Goal: Check status: Check status

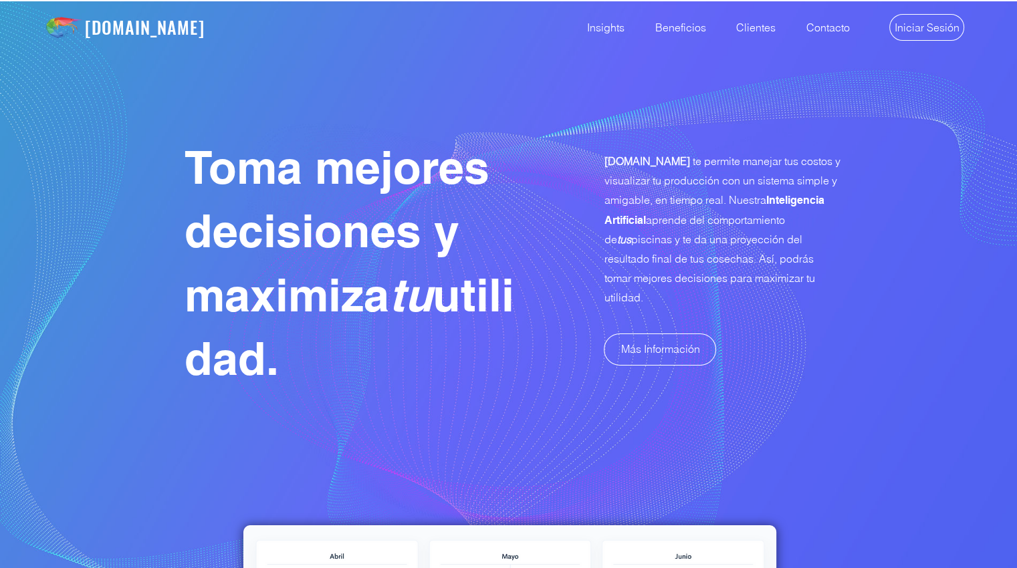
click at [869, 101] on img "main content" at bounding box center [508, 327] width 1017 height 655
click at [917, 31] on span "Iniciar Sesión" at bounding box center [926, 27] width 65 height 15
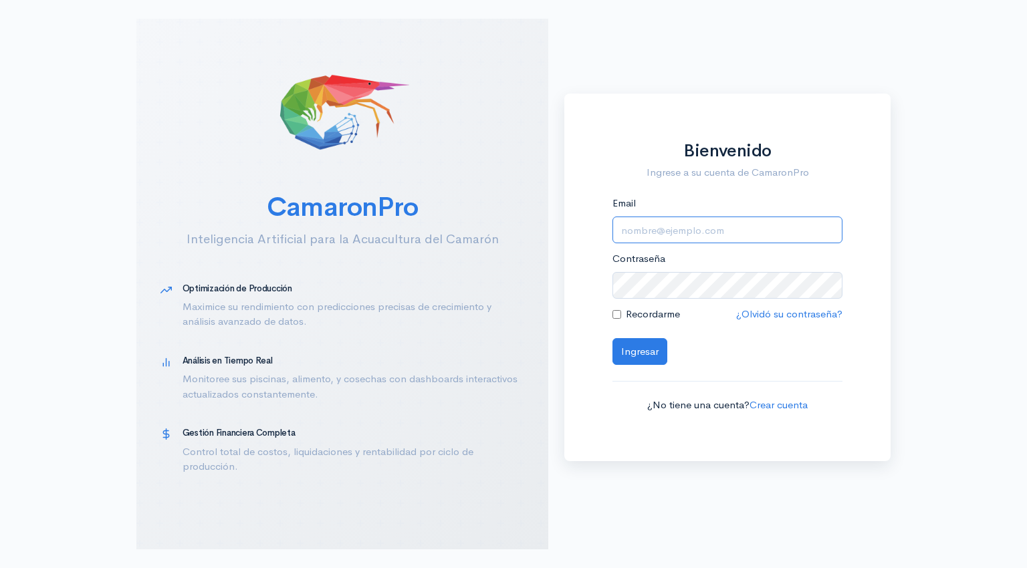
click at [662, 228] on input "Email" at bounding box center [727, 230] width 230 height 27
type input "alfonsojalil@hotmail.com"
click at [631, 358] on button "Ingresar" at bounding box center [639, 351] width 55 height 27
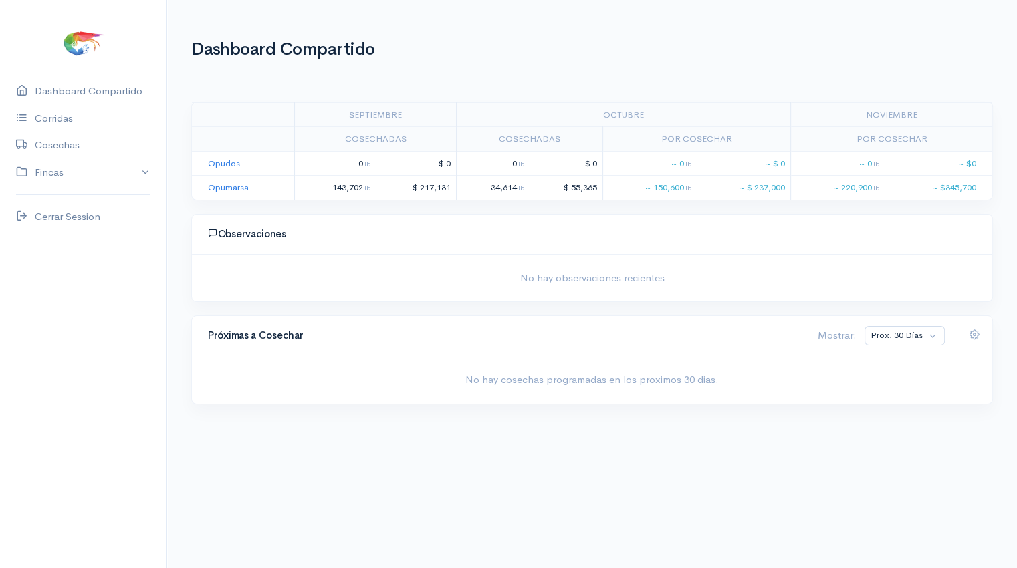
click at [233, 193] on td "Opumarsa" at bounding box center [243, 188] width 103 height 24
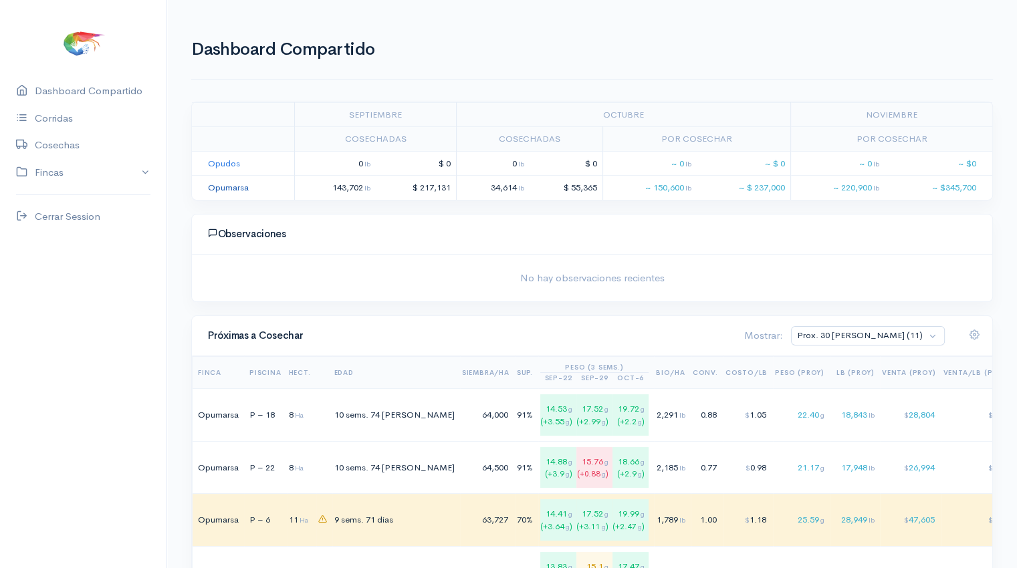
click at [228, 186] on link "Opumarsa" at bounding box center [228, 187] width 41 height 11
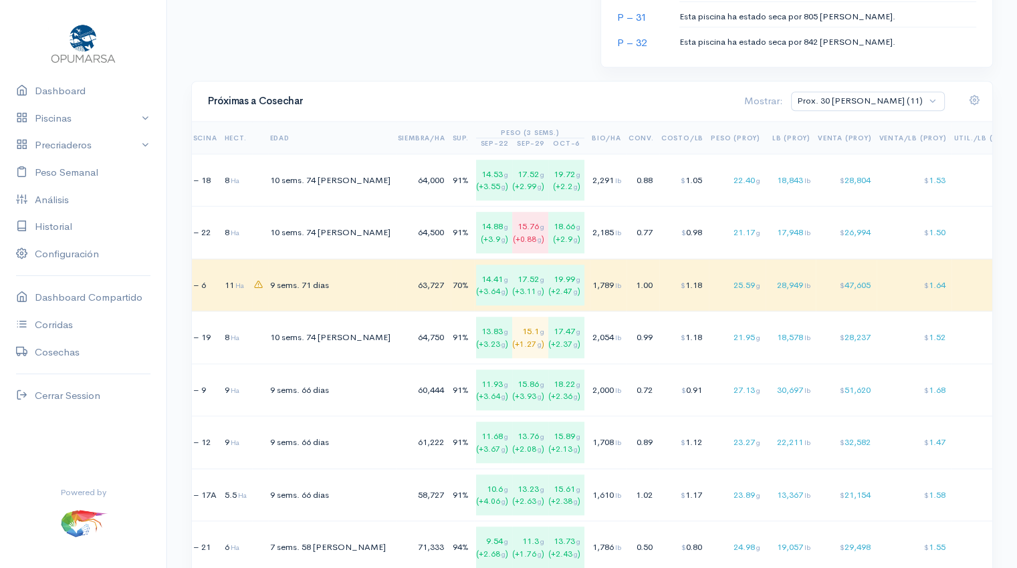
scroll to position [865, 0]
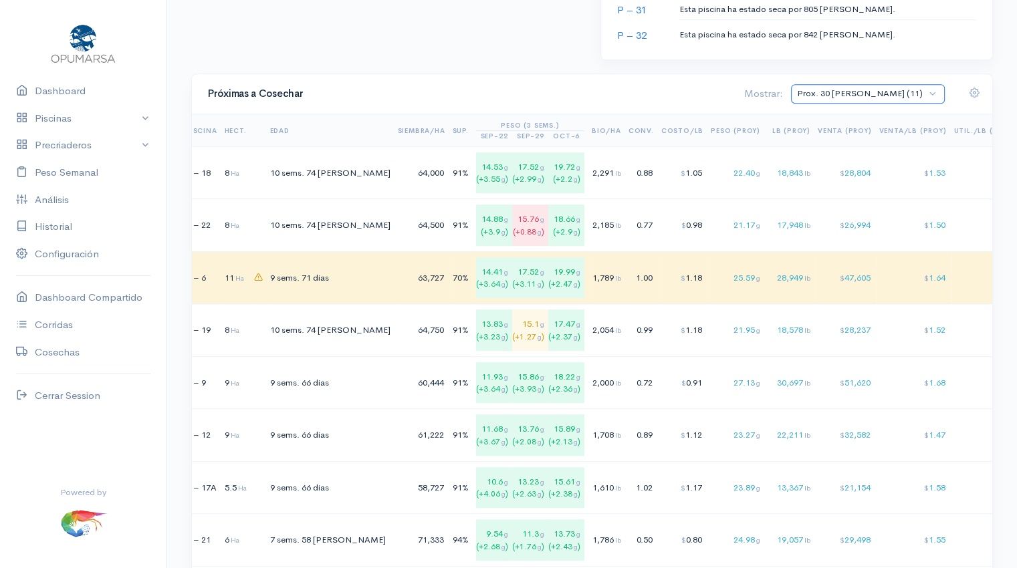
click at [936, 88] on select "Prox. 30 Días (11) Prox. 60 Días (16) Octubre (7) Noviembre (9) Diciembre (7) T…" at bounding box center [868, 93] width 154 height 19
click at [847, 84] on select "Prox. 30 Días (11) Prox. 60 Días (16) Octubre (7) Noviembre (9) Diciembre (7) T…" at bounding box center [868, 93] width 154 height 19
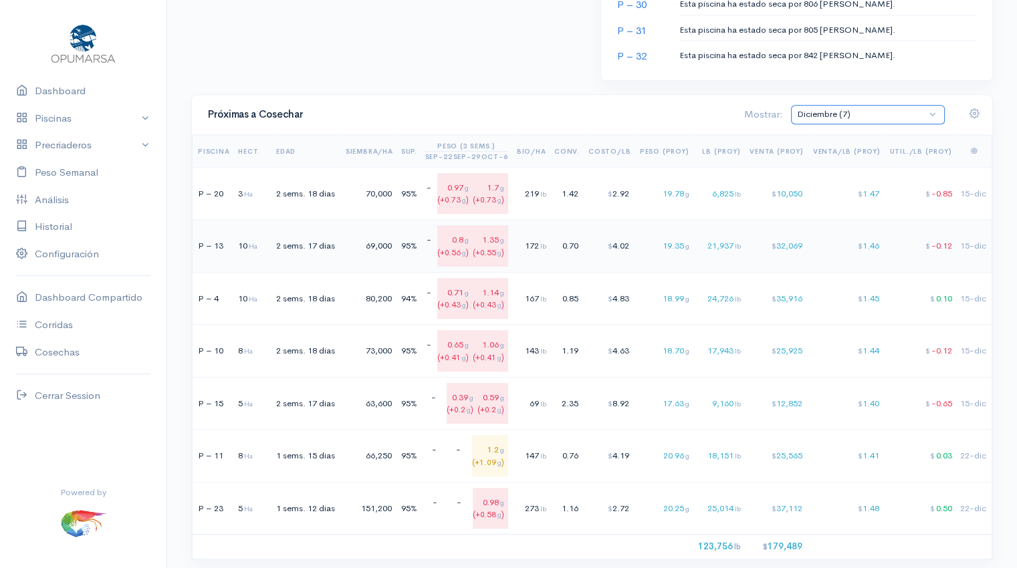
scroll to position [843, 0]
click at [933, 112] on select "Prox. 30 Días (11) Prox. 60 Días (16) Octubre (7) Noviembre (9) Diciembre (7) T…" at bounding box center [868, 115] width 154 height 19
select select "5: Object"
click at [847, 106] on select "Prox. 30 Días (11) Prox. 60 Días (16) Octubre (7) Noviembre (9) Diciembre (7) T…" at bounding box center [868, 115] width 154 height 19
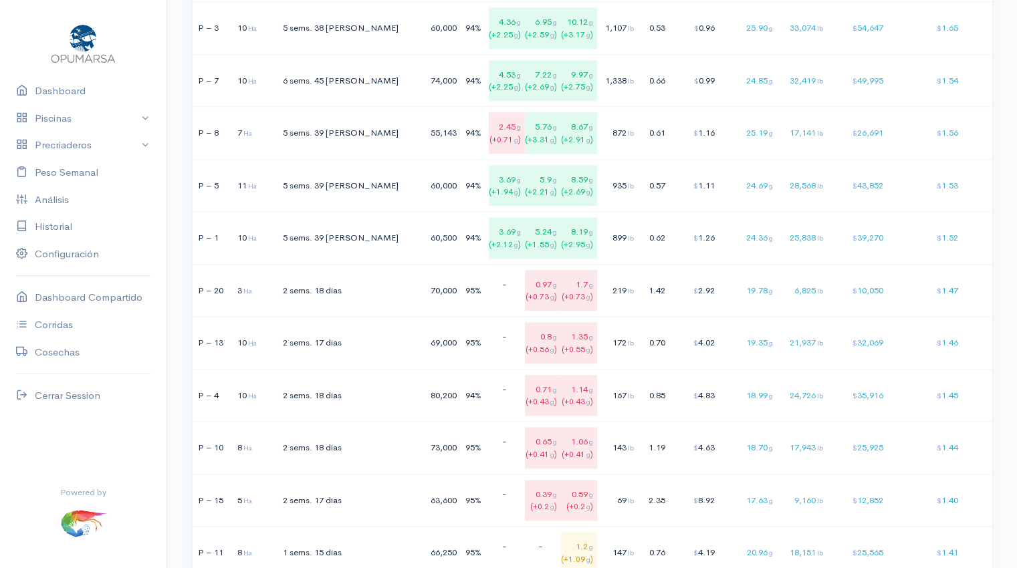
scroll to position [1587, 0]
click at [828, 293] on td "$ 10,050" at bounding box center [858, 289] width 61 height 53
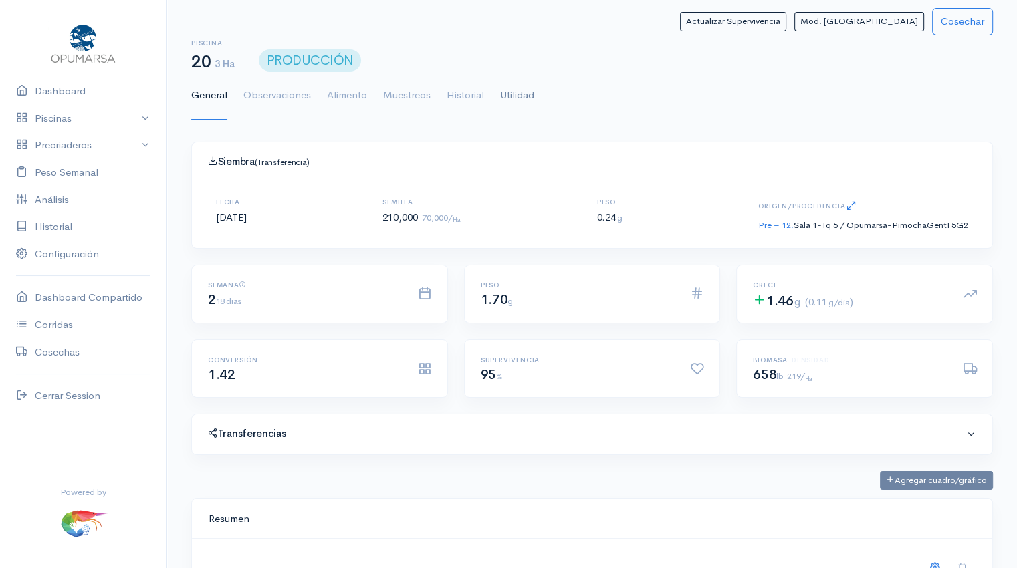
click at [506, 94] on link "Utilidad" at bounding box center [517, 96] width 34 height 48
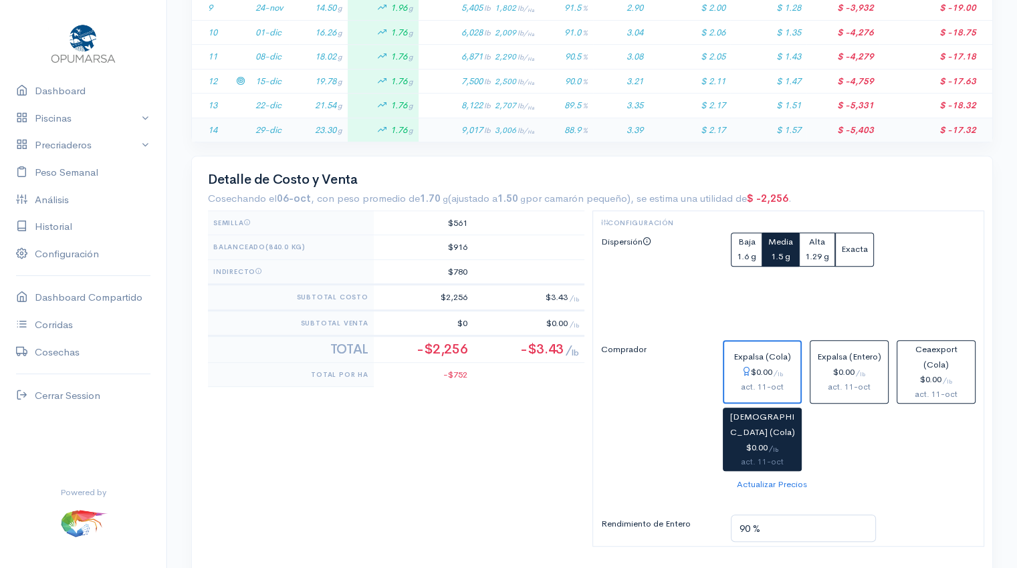
scroll to position [529, 0]
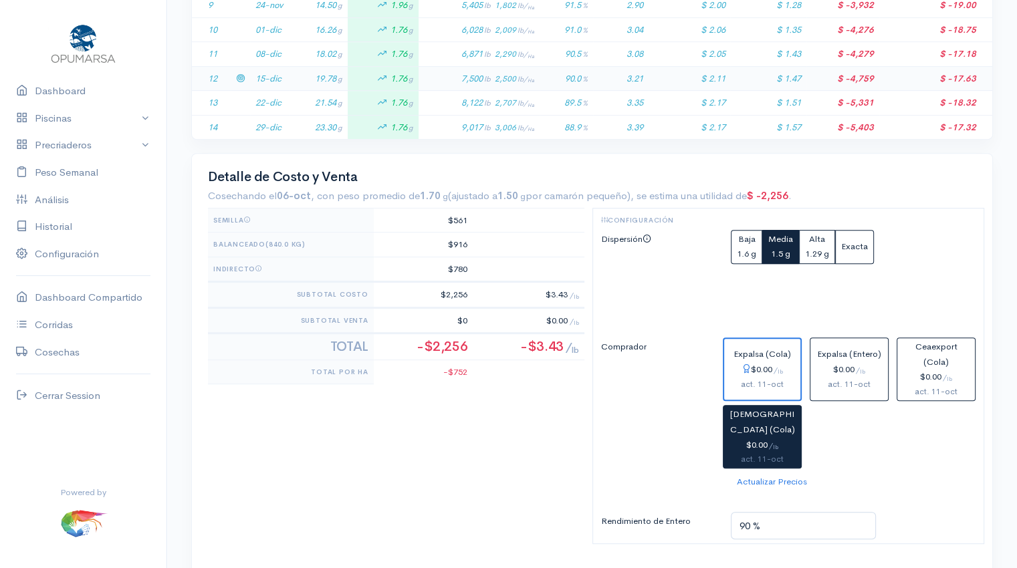
click at [330, 81] on td "19.78 g" at bounding box center [318, 78] width 59 height 25
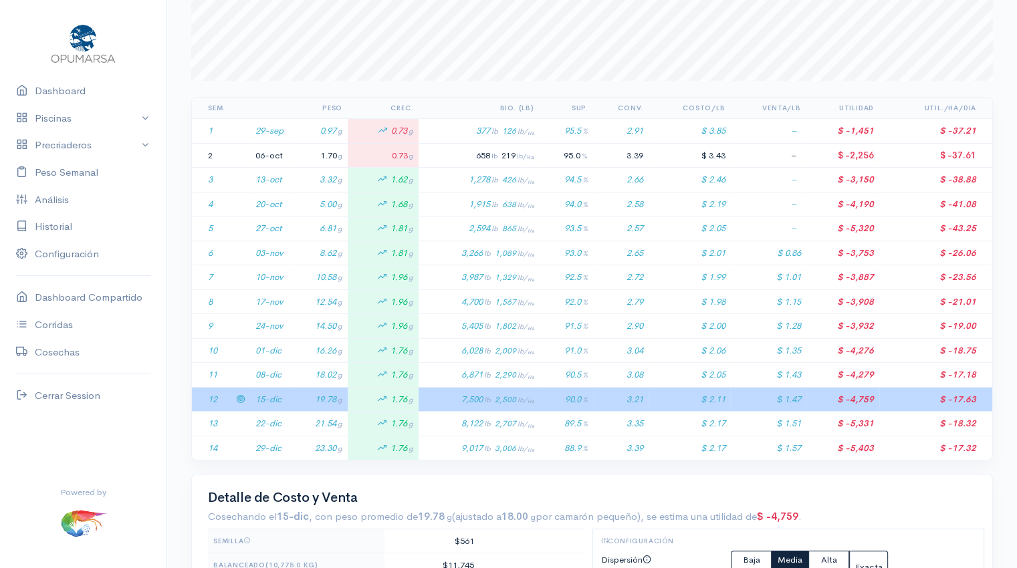
scroll to position [205, 0]
